Goal: Transaction & Acquisition: Purchase product/service

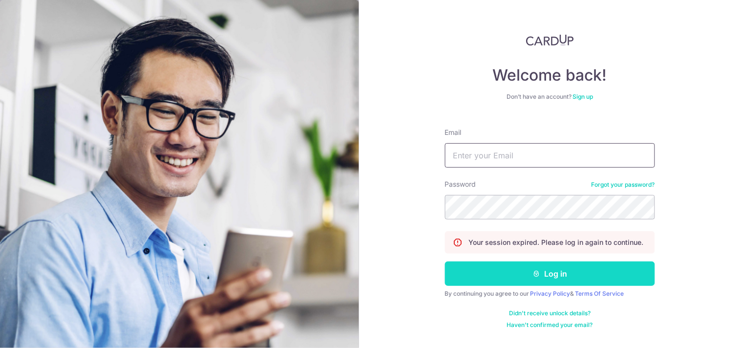
type input "nick.xp2000@gmail.com"
click at [544, 275] on button "Log in" at bounding box center [550, 273] width 210 height 24
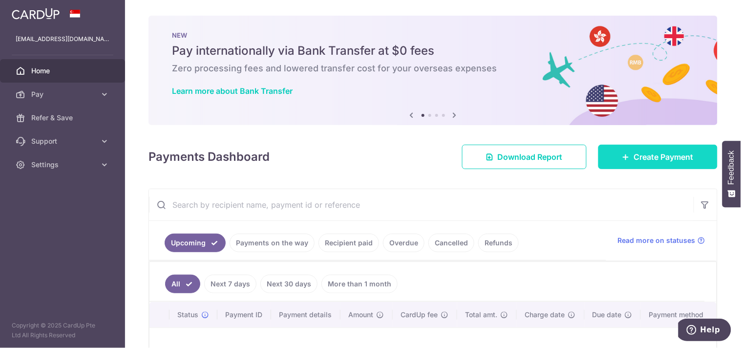
click at [638, 157] on span "Create Payment" at bounding box center [664, 157] width 60 height 12
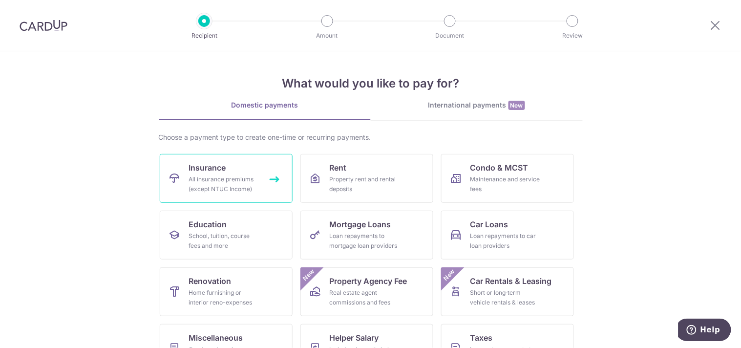
click at [223, 187] on div "All insurance premiums (except NTUC Income)" at bounding box center [224, 184] width 70 height 20
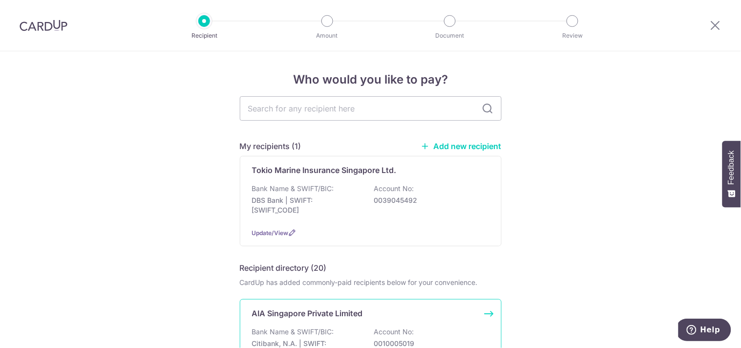
click at [309, 318] on p "AIA Singapore Private Limited" at bounding box center [307, 313] width 111 height 12
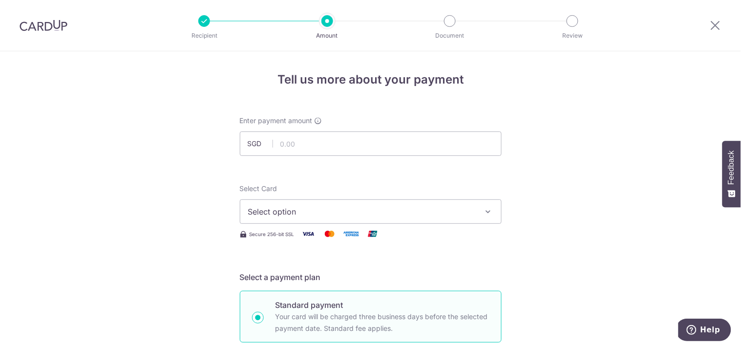
click at [320, 141] on input "text" at bounding box center [371, 143] width 262 height 24
type input "435.00"
click at [441, 208] on span "Select option" at bounding box center [362, 212] width 228 height 12
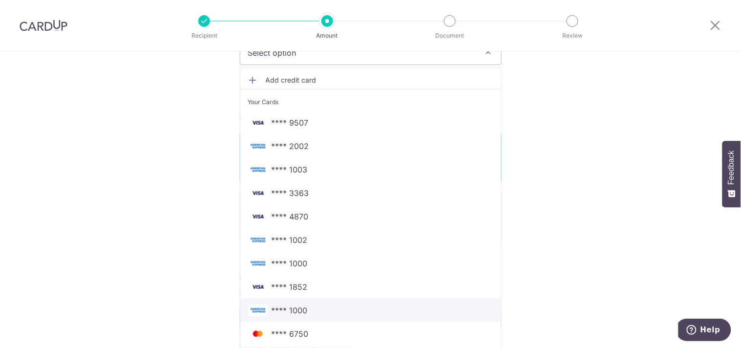
scroll to position [163, 0]
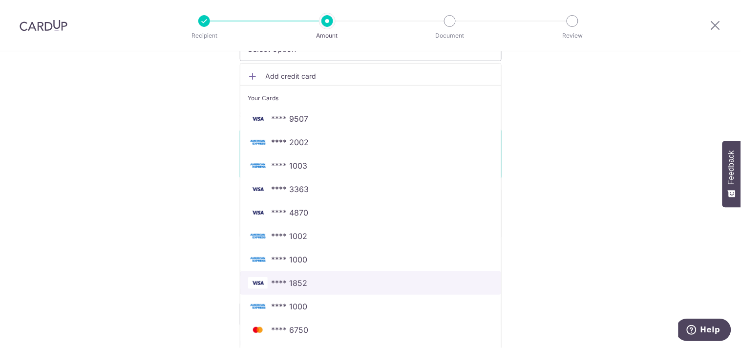
click at [371, 284] on span "**** 1852" at bounding box center [370, 283] width 245 height 12
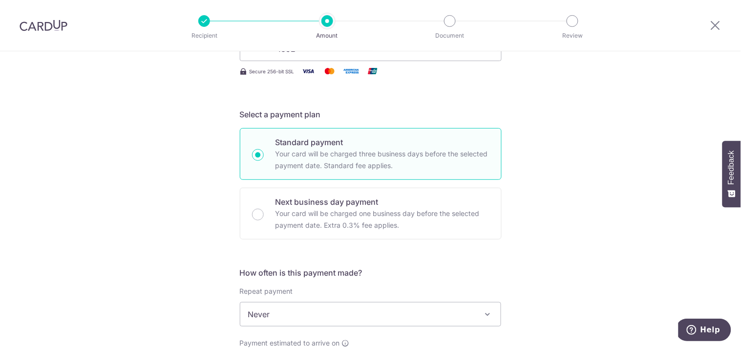
click at [536, 199] on div "Tell us more about your payment Enter payment amount SGD 435.00 435.00 Select C…" at bounding box center [370, 330] width 741 height 883
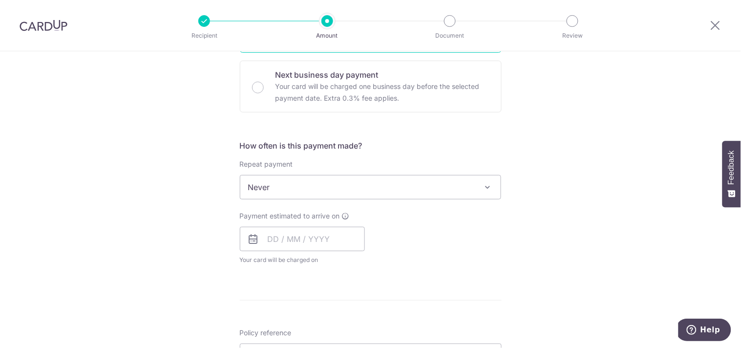
scroll to position [312, 0]
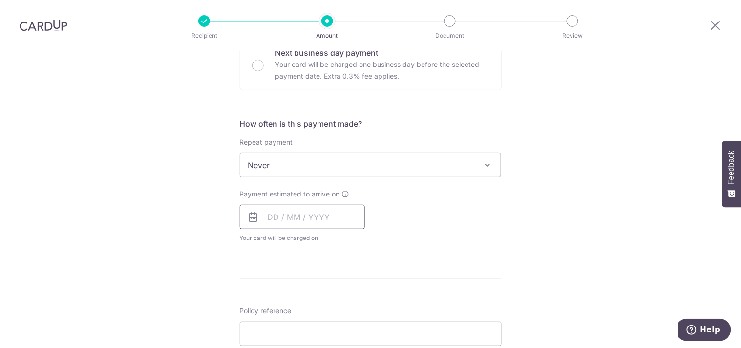
click at [264, 213] on input "text" at bounding box center [302, 217] width 125 height 24
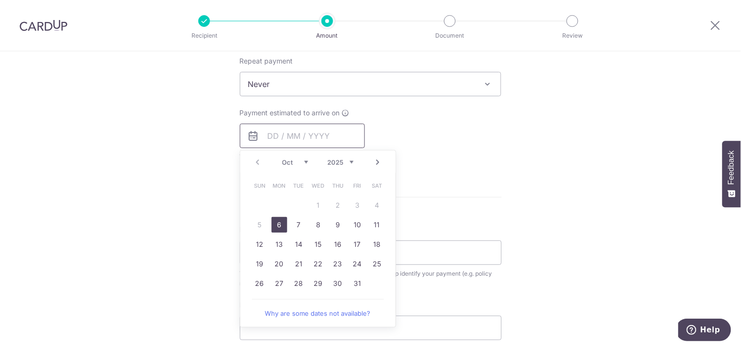
scroll to position [420, 0]
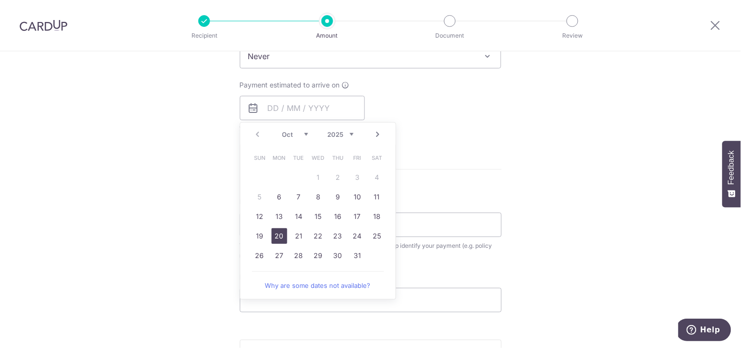
click at [277, 236] on link "20" at bounding box center [279, 236] width 16 height 16
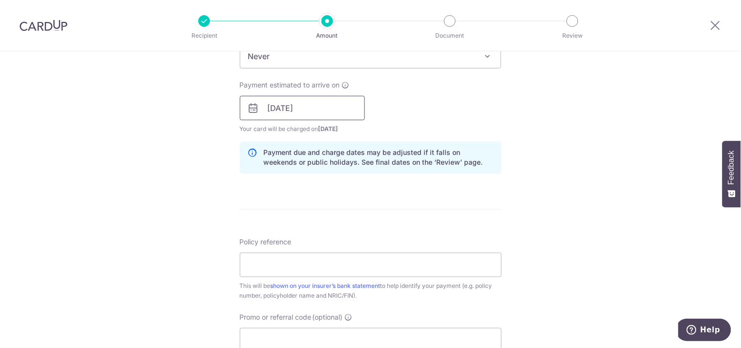
click at [301, 110] on input "[DATE]" at bounding box center [302, 108] width 125 height 24
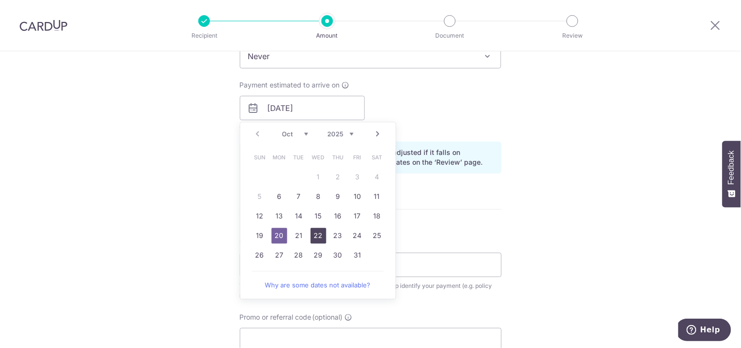
click at [319, 236] on link "22" at bounding box center [319, 236] width 16 height 16
type input "22/10/2025"
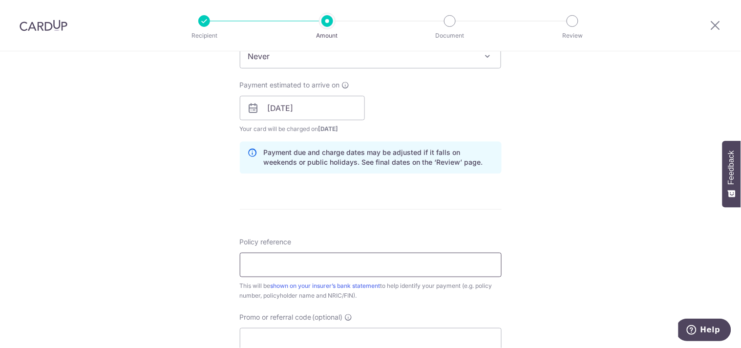
click at [384, 266] on input "Policy reference" at bounding box center [371, 264] width 262 height 24
paste input "L516743181"
type input "L516743181 Neo Say Khean S7241308C"
click at [153, 231] on div "Tell us more about your payment Enter payment amount SGD 435.00 435.00 Select C…" at bounding box center [370, 92] width 741 height 923
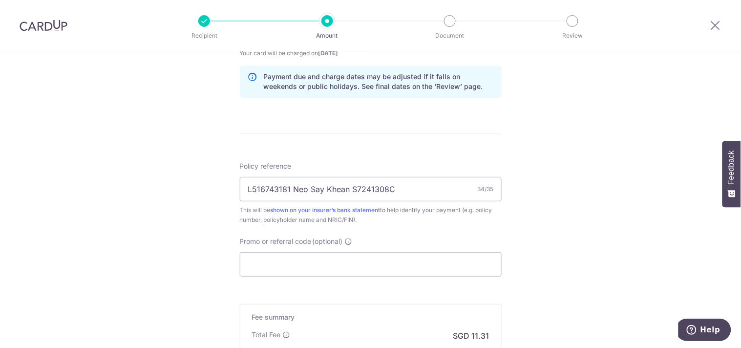
scroll to position [501, 0]
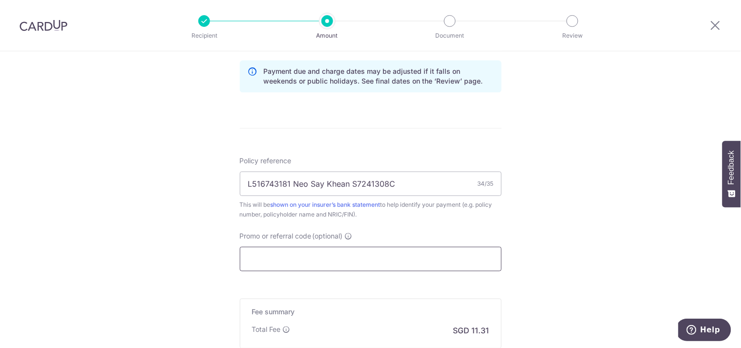
click at [274, 247] on input "Promo or referral code (optional)" at bounding box center [371, 259] width 262 height 24
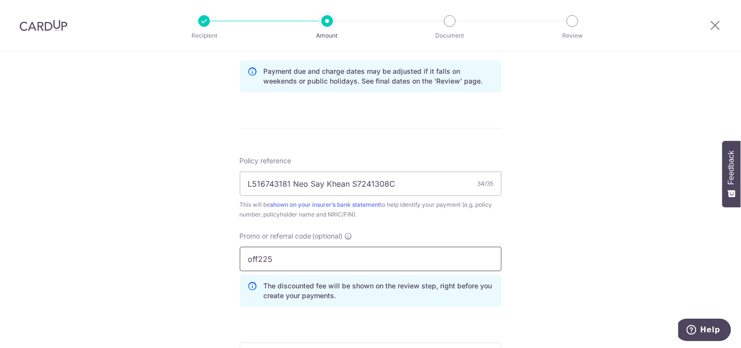
type input "off225"
click at [531, 223] on div "Tell us more about your payment Enter payment amount SGD 435.00 435.00 Select C…" at bounding box center [370, 33] width 741 height 967
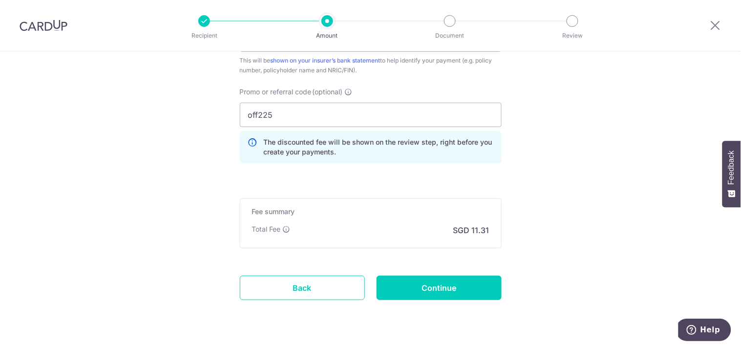
scroll to position [651, 0]
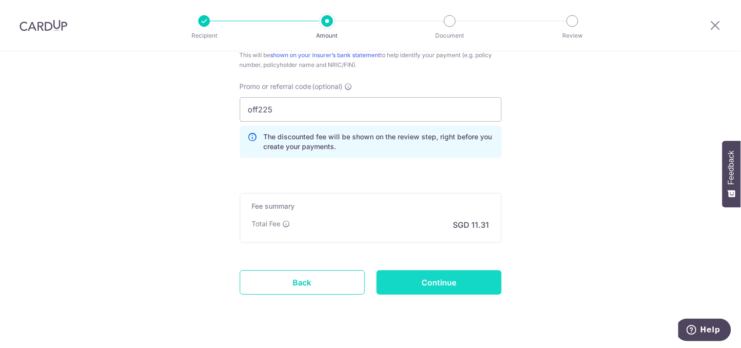
click at [441, 282] on input "Continue" at bounding box center [438, 282] width 125 height 24
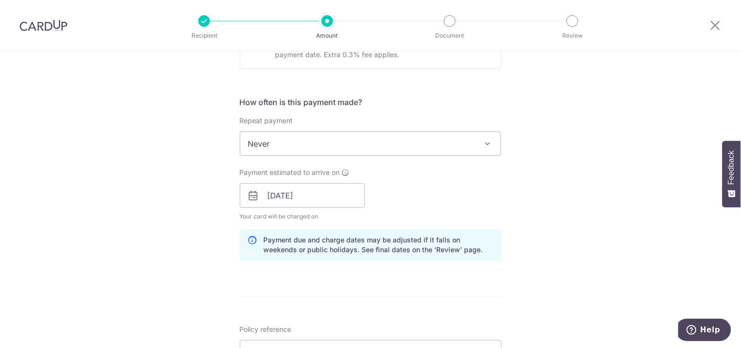
scroll to position [366, 0]
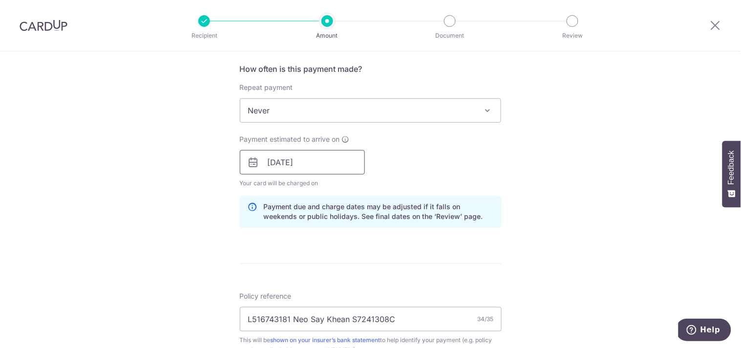
click at [285, 162] on input "[DATE]" at bounding box center [302, 162] width 125 height 24
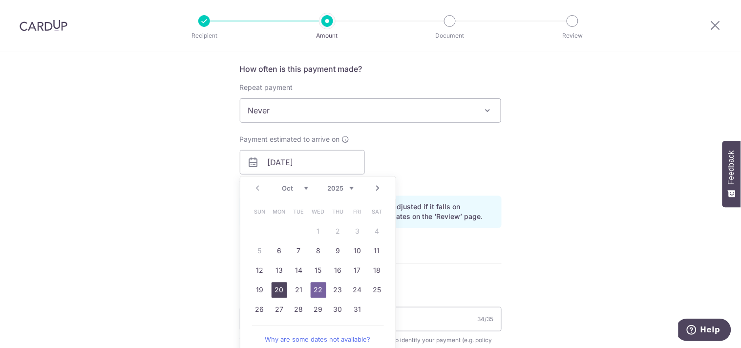
click at [276, 291] on link "20" at bounding box center [279, 290] width 16 height 16
type input "20/10/2025"
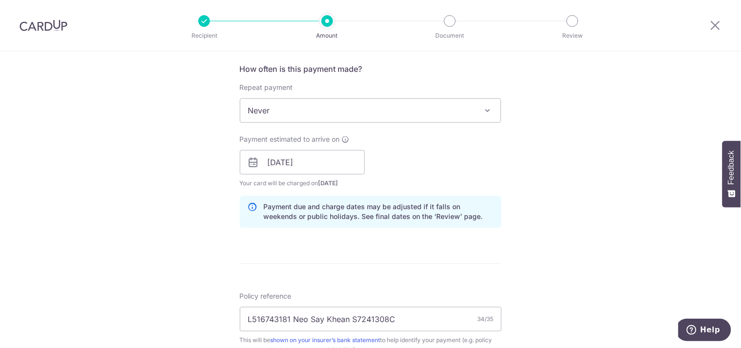
click at [188, 252] on div "Tell us more about your payment Enter payment amount SGD 435.00 435.00 Select C…" at bounding box center [370, 168] width 741 height 967
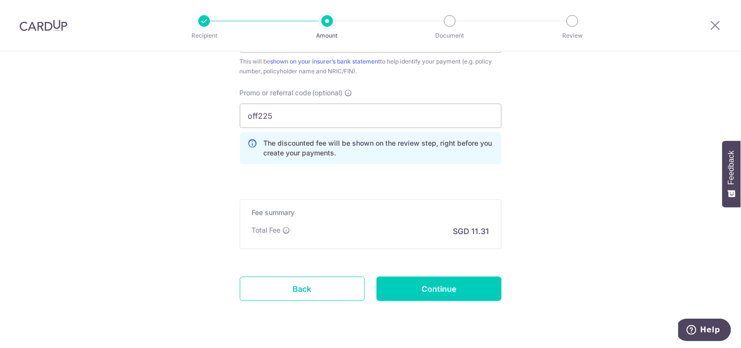
scroll to position [671, 0]
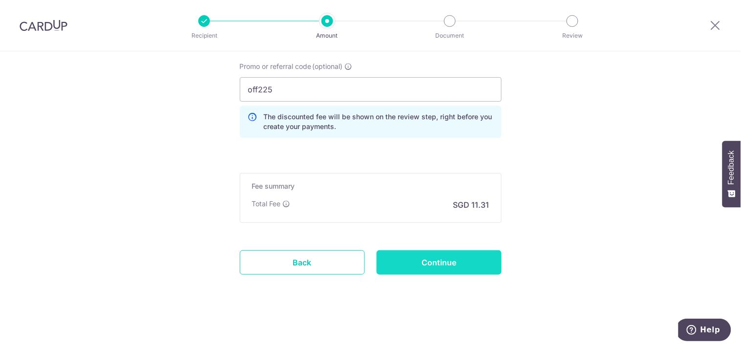
click at [452, 261] on input "Continue" at bounding box center [438, 262] width 125 height 24
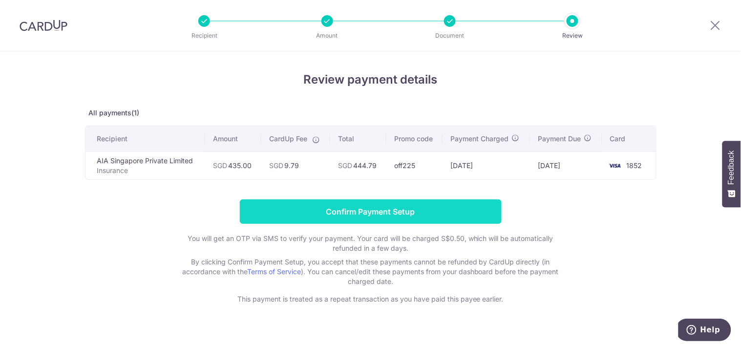
click at [365, 210] on input "Confirm Payment Setup" at bounding box center [371, 211] width 262 height 24
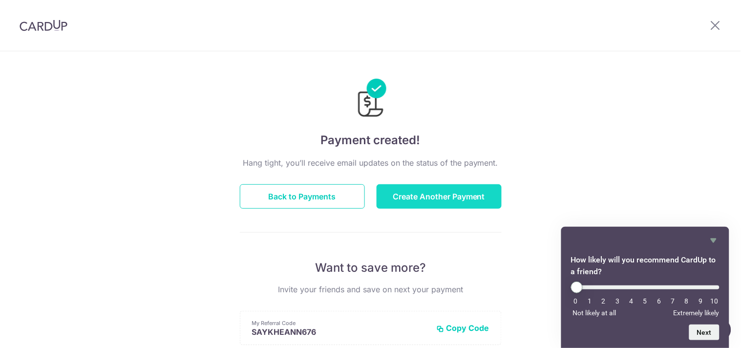
click at [409, 193] on button "Create Another Payment" at bounding box center [438, 196] width 125 height 24
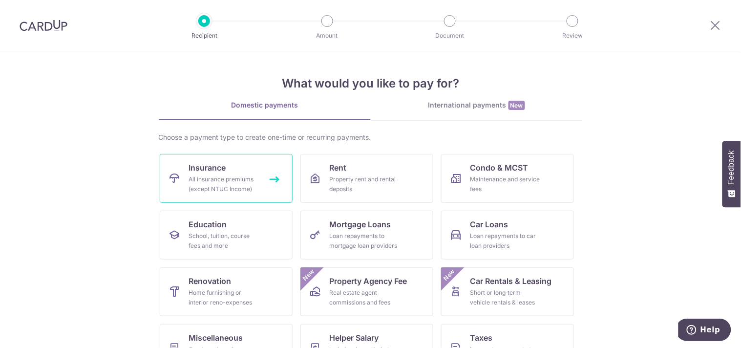
click at [224, 176] on div "All insurance premiums (except NTUC Income)" at bounding box center [224, 184] width 70 height 20
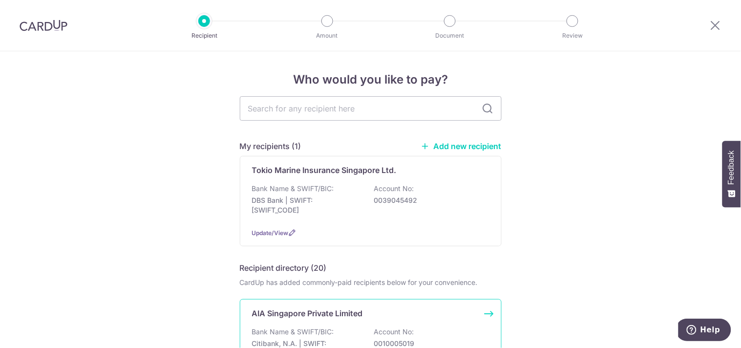
click at [301, 323] on div "AIA Singapore Private Limited Bank Name & SWIFT/BIC: Citibank, N.A. | SWIFT: CI…" at bounding box center [371, 344] width 262 height 90
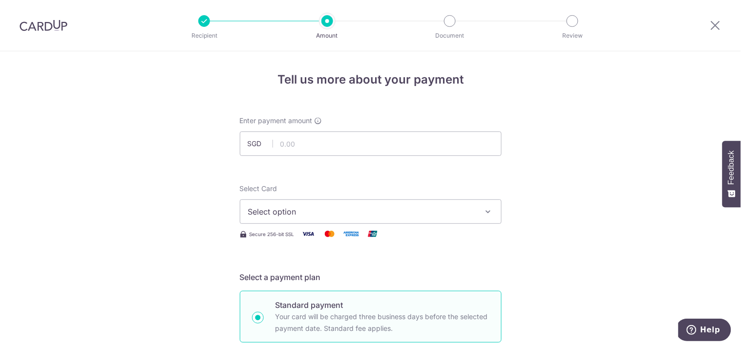
click at [282, 145] on input "text" at bounding box center [371, 143] width 262 height 24
type input "157.30"
click at [260, 209] on span "Select option" at bounding box center [362, 212] width 228 height 12
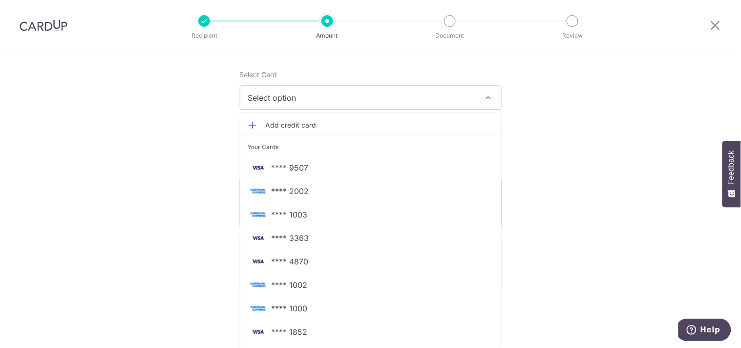
scroll to position [122, 0]
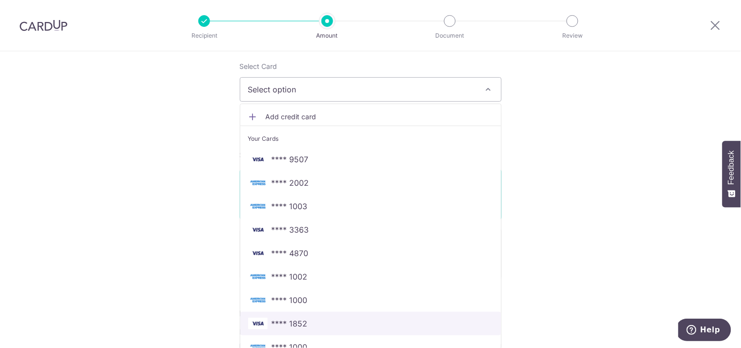
click at [299, 323] on span "**** 1852" at bounding box center [289, 323] width 36 height 12
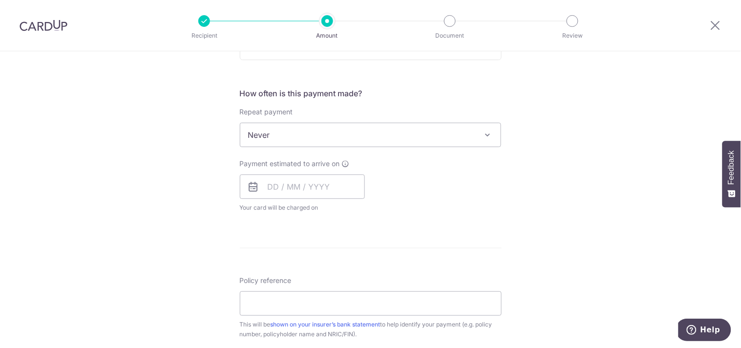
scroll to position [353, 0]
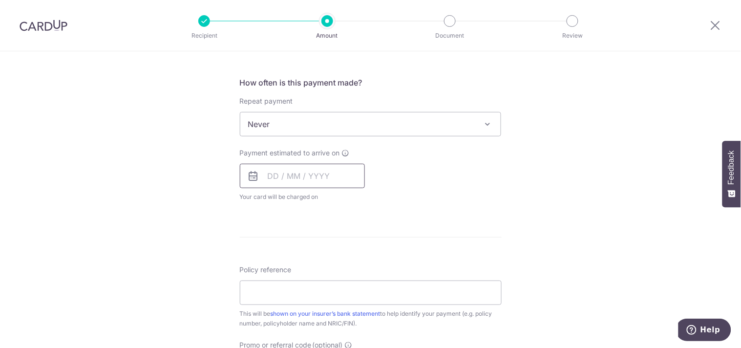
click at [266, 175] on input "text" at bounding box center [302, 176] width 125 height 24
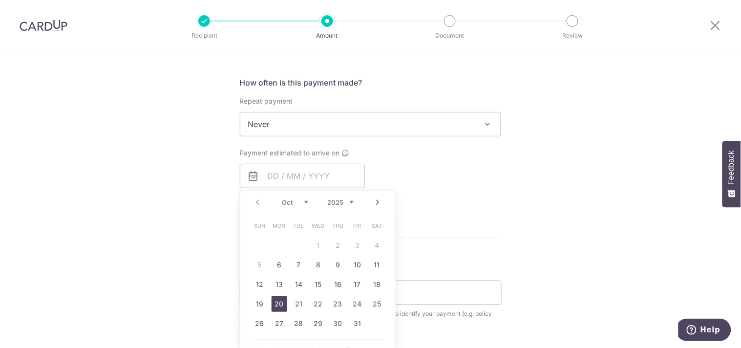
drag, startPoint x: 276, startPoint y: 304, endPoint x: 182, endPoint y: 240, distance: 114.2
click at [276, 304] on link "20" at bounding box center [279, 304] width 16 height 16
type input "[DATE]"
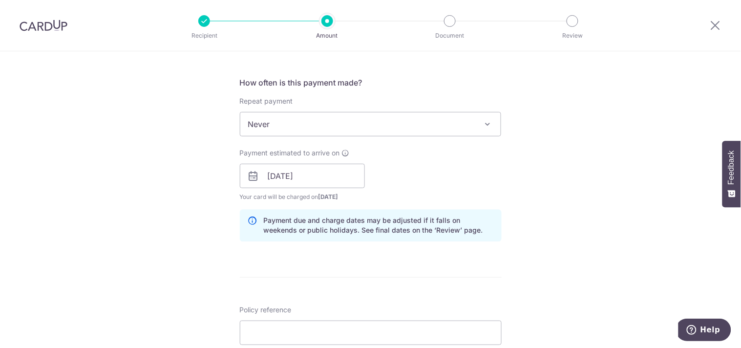
click at [163, 230] on div "Tell us more about your payment Enter payment amount SGD 157.30 157.30 Select C…" at bounding box center [370, 160] width 741 height 923
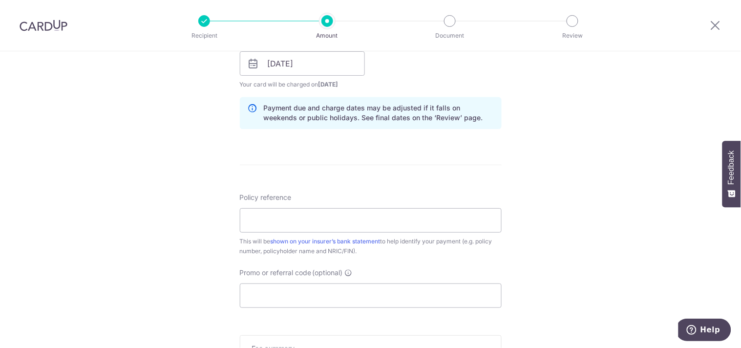
scroll to position [475, 0]
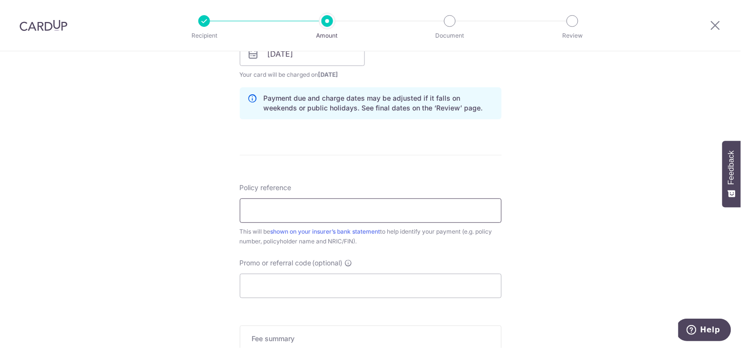
click at [249, 208] on input "Policy reference" at bounding box center [371, 210] width 262 height 24
paste input "L517843789"
type input "L517843789 Neo Say Khean S7241308C"
click at [250, 288] on input "Promo or referral code (optional)" at bounding box center [371, 285] width 262 height 24
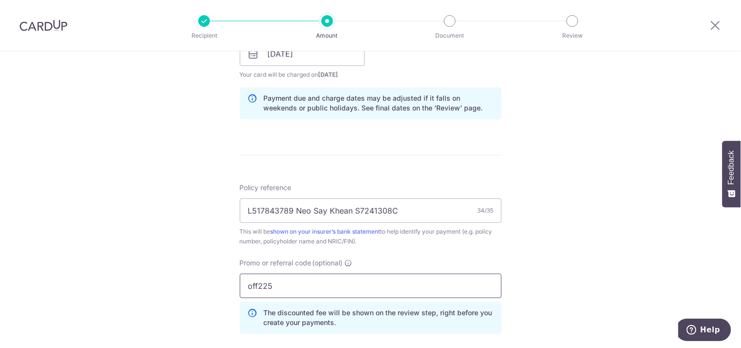
type input "off225"
click at [194, 276] on div "Tell us more about your payment Enter payment amount SGD 157.30 157.30 Select C…" at bounding box center [370, 60] width 741 height 967
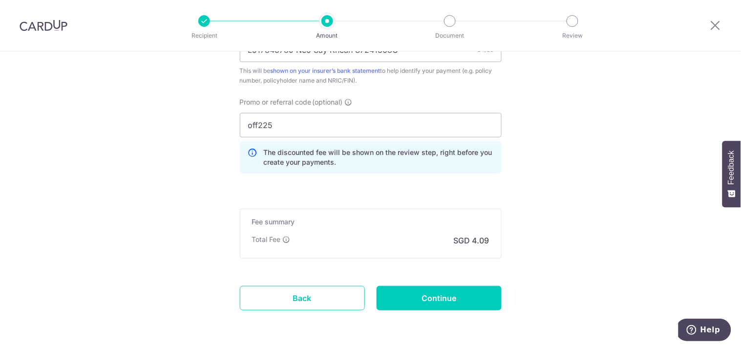
scroll to position [651, 0]
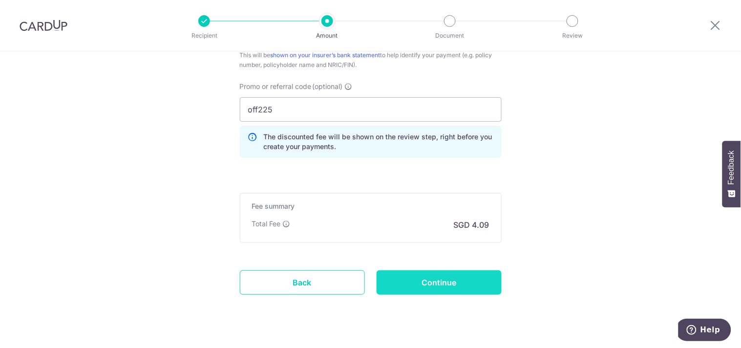
click at [438, 280] on input "Continue" at bounding box center [438, 282] width 125 height 24
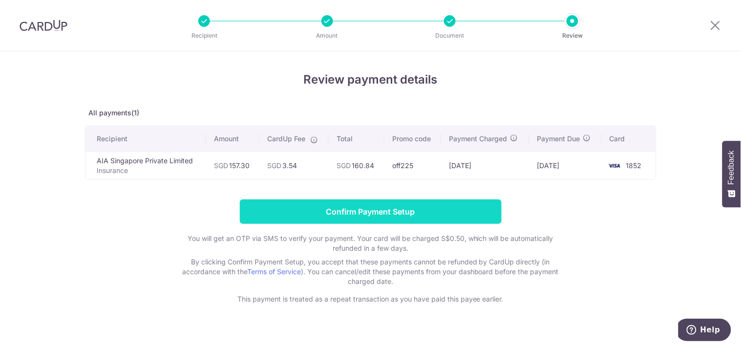
click at [373, 208] on input "Confirm Payment Setup" at bounding box center [371, 211] width 262 height 24
